Goal: Check status: Check status

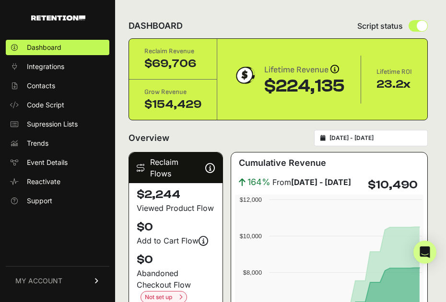
click at [386, 140] on input "[DATE] - [DATE]" at bounding box center [376, 138] width 92 height 8
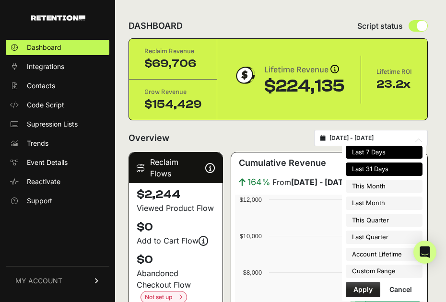
click at [381, 150] on li "Last 7 Days" at bounding box center [384, 152] width 77 height 13
type input "[DATE] - [DATE]"
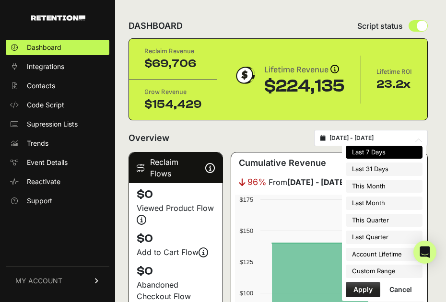
click at [375, 136] on input "[DATE] - [DATE]" at bounding box center [376, 138] width 92 height 8
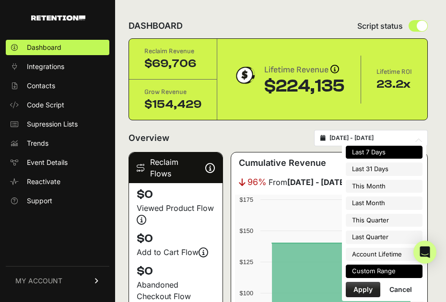
click at [388, 270] on li "Custom Range" at bounding box center [384, 271] width 77 height 13
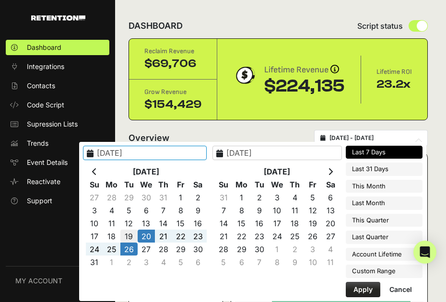
type input "[DATE]"
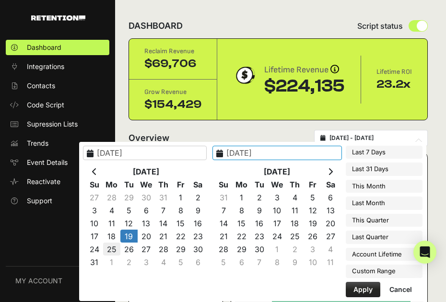
type input "[DATE]"
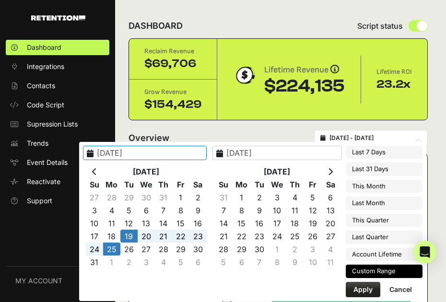
type input "[DATE]"
click at [355, 285] on button "Apply" at bounding box center [363, 289] width 35 height 15
type input "[DATE] - [DATE]"
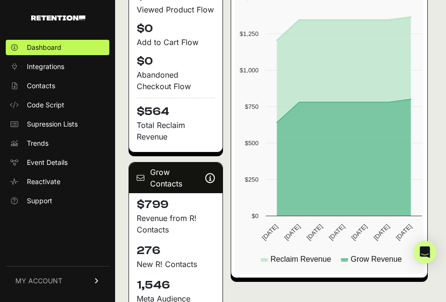
scroll to position [278, 0]
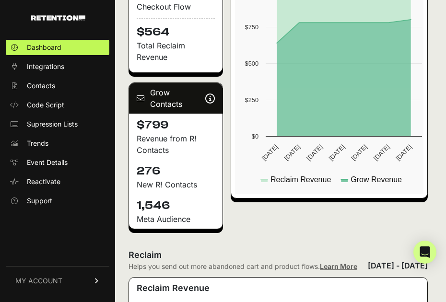
click at [350, 224] on div "Cumulative Revenue $1,363 Created with Highcharts 12.3.0 Reclaim Revenue Grow R…" at bounding box center [329, 52] width 197 height 356
